Goal: Information Seeking & Learning: Learn about a topic

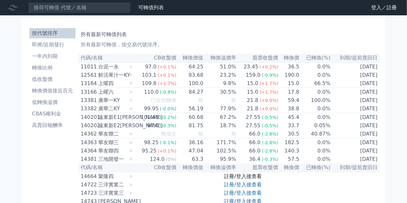
click at [234, 179] on link "註冊/登入後查看" at bounding box center [242, 176] width 37 height 6
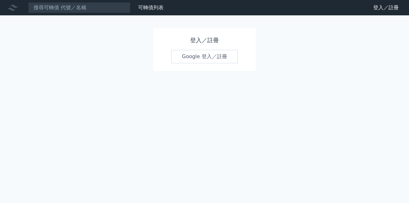
click at [206, 57] on link "Google 登入／註冊" at bounding box center [204, 56] width 66 height 13
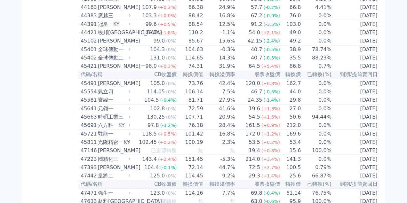
scroll to position [1790, 0]
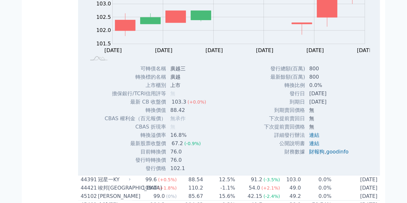
drag, startPoint x: 146, startPoint y: 91, endPoint x: 380, endPoint y: 91, distance: 234.3
click at [380, 91] on div "按代號排序 即將/近期發行 一年內到期 轉換比例 低收盤價 轉換價值接近百元 低轉換溢價 CBAS權利金 高賣回報酬率 所有最新可轉債列表 所有最新可轉債，按…" at bounding box center [203, 196] width 363 height 3937
copy table "lo/ip DOlor sita conse adipi eli sed(%) do/eiusm 53328 temp 22.3 (+8.0%) 43.58 …"
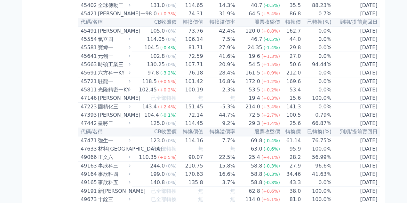
drag, startPoint x: 99, startPoint y: 91, endPoint x: 377, endPoint y: 89, distance: 278.4
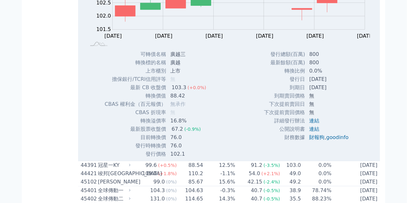
scroll to position [1822, 0]
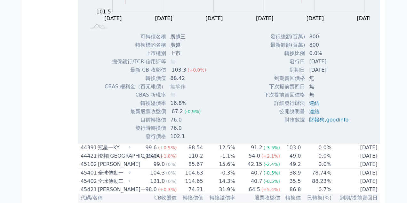
copy tr "廣越三 103.3 (+0.0%) 88.42 16.8% 67.2 (-0.9%) 76.0 0.0% [DATE]"
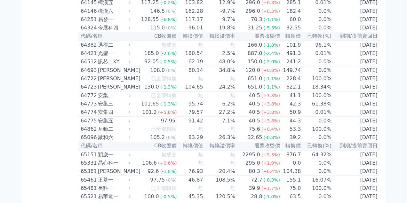
scroll to position [2909, 0]
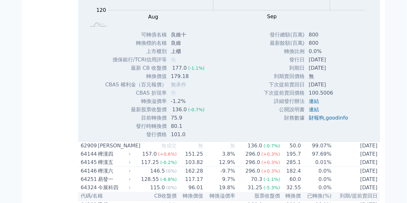
drag, startPoint x: 101, startPoint y: 122, endPoint x: 155, endPoint y: 122, distance: 54.0
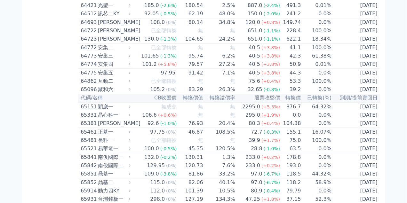
drag, startPoint x: 100, startPoint y: 124, endPoint x: 377, endPoint y: 123, distance: 277.1
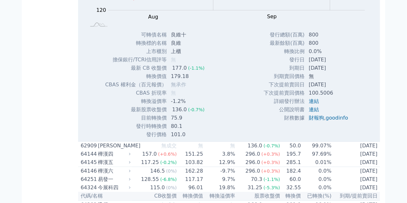
copy tr "良維十 177.0 (-1.1%) 179.18 -1.2% 136.0 (-0.7%) 75.9 0.0% [DATE]"
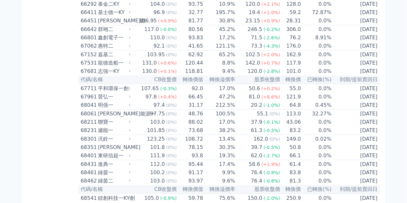
scroll to position [3356, 0]
